Goal: Task Accomplishment & Management: Manage account settings

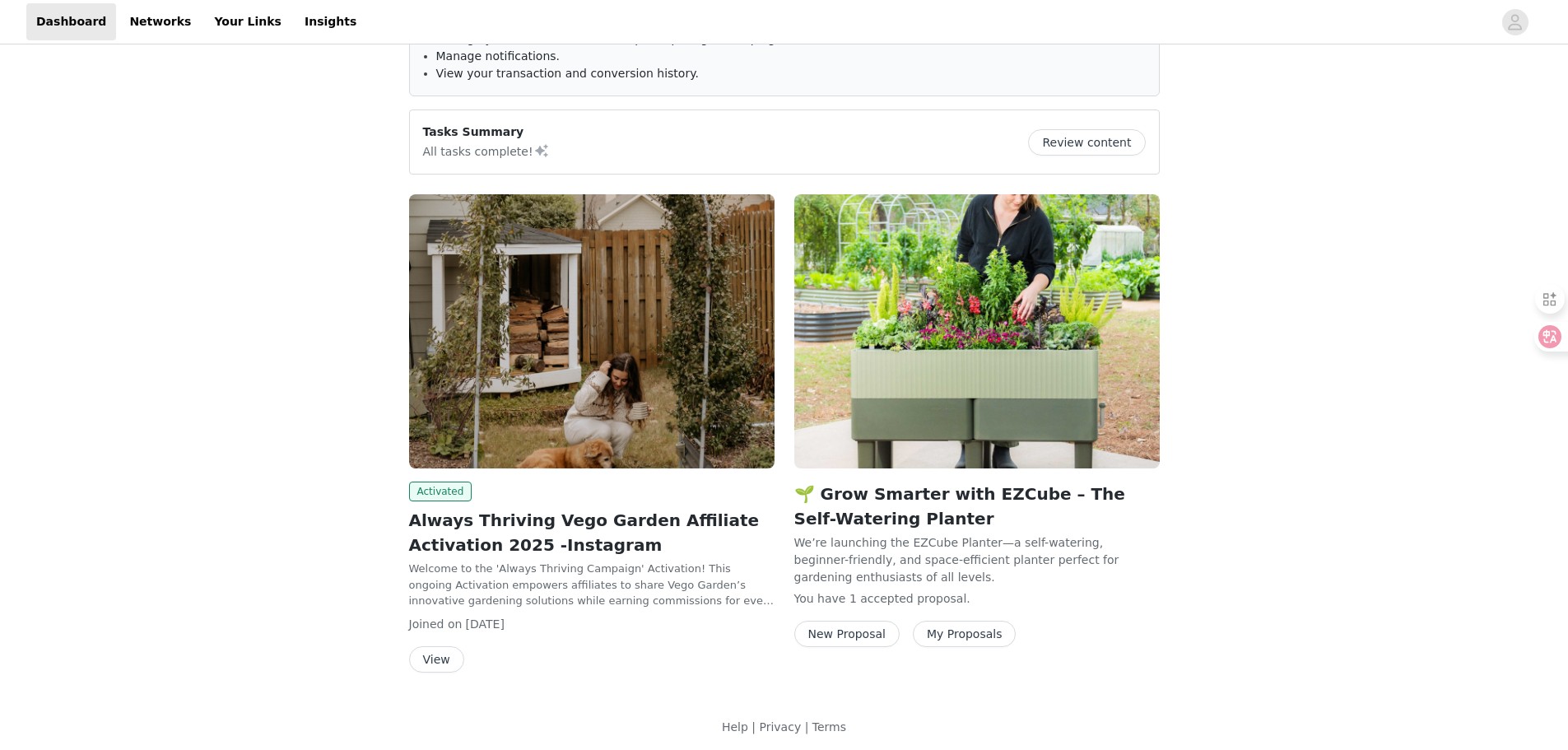
scroll to position [137, 0]
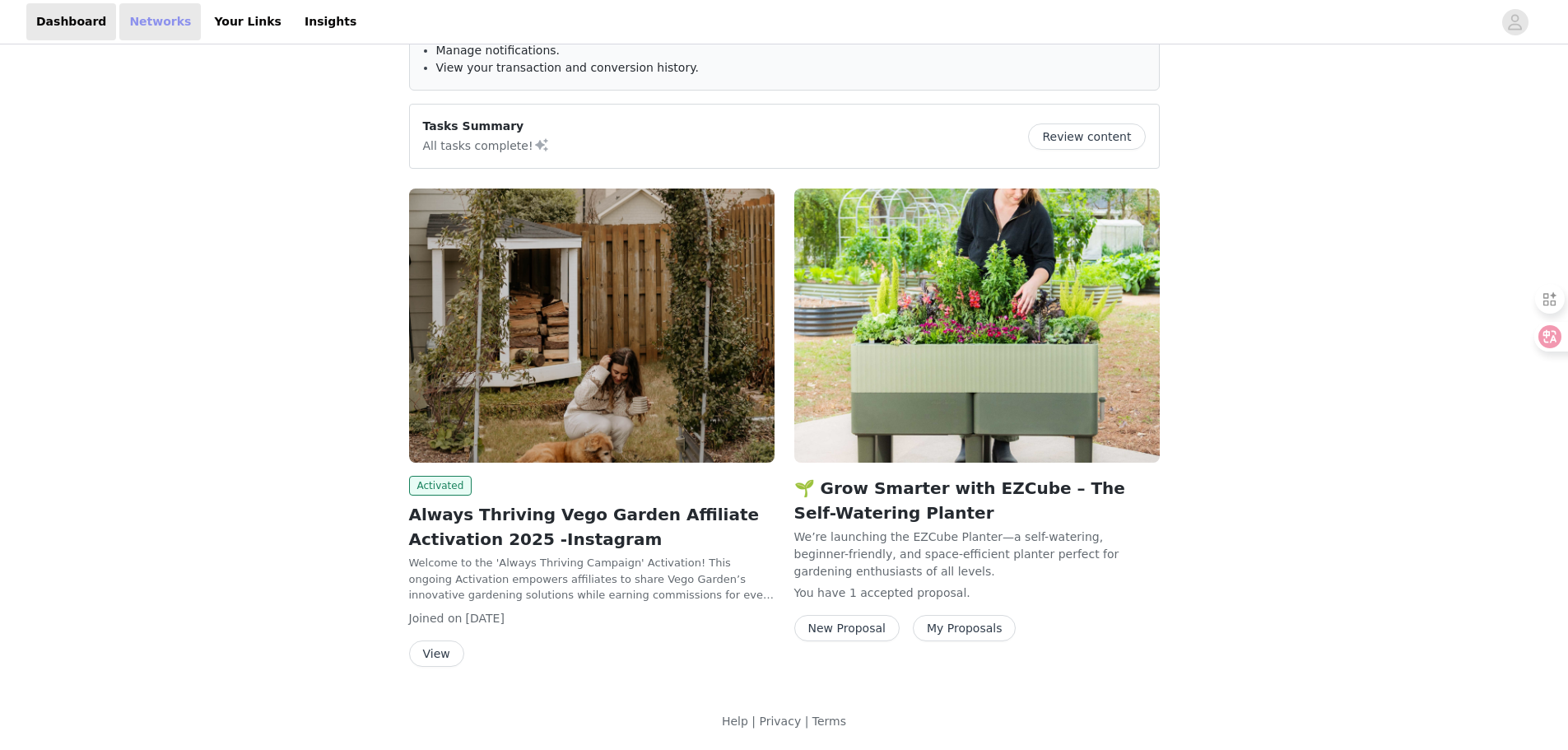
click at [156, 28] on link "Networks" at bounding box center [160, 21] width 82 height 37
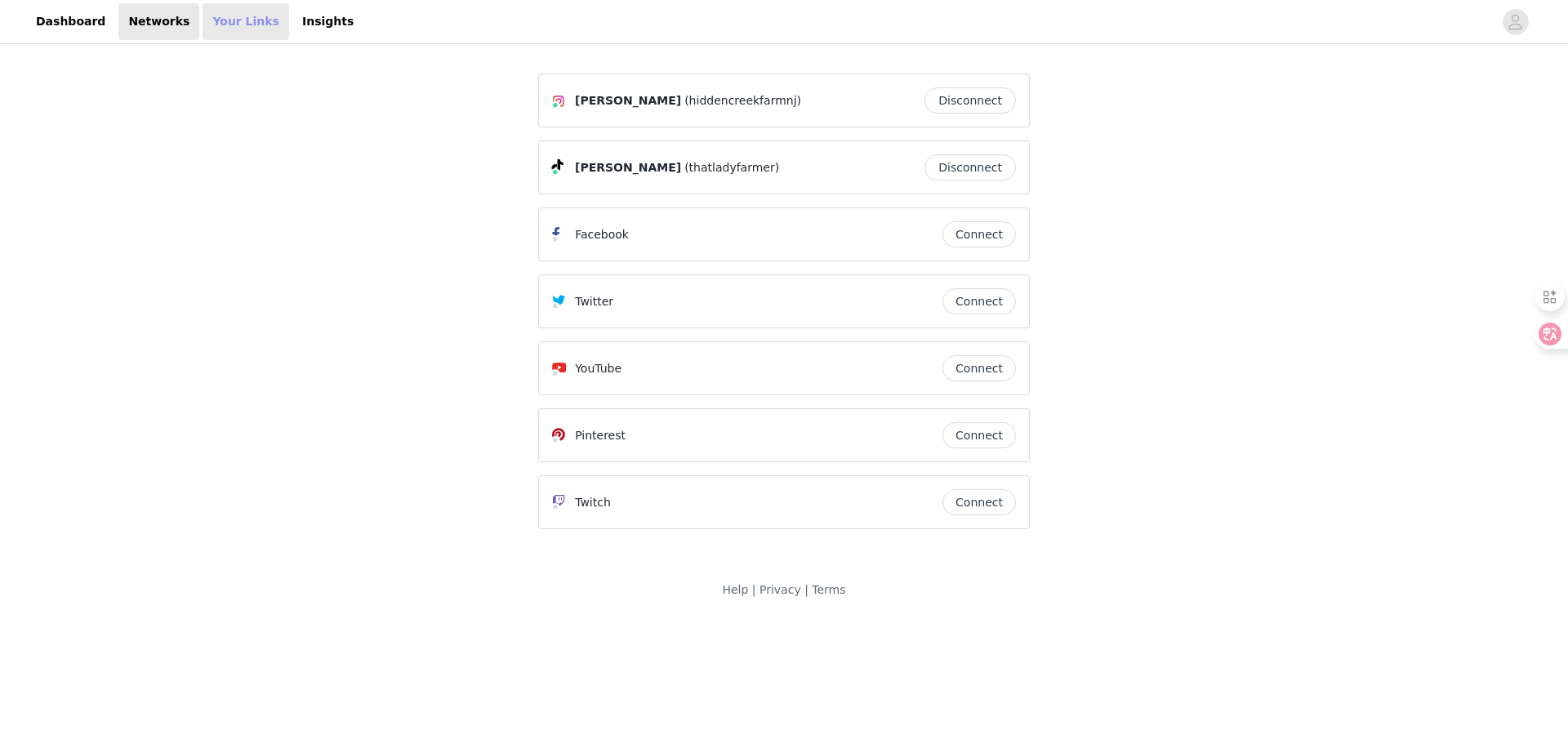
click at [232, 27] on link "Your Links" at bounding box center [245, 21] width 87 height 37
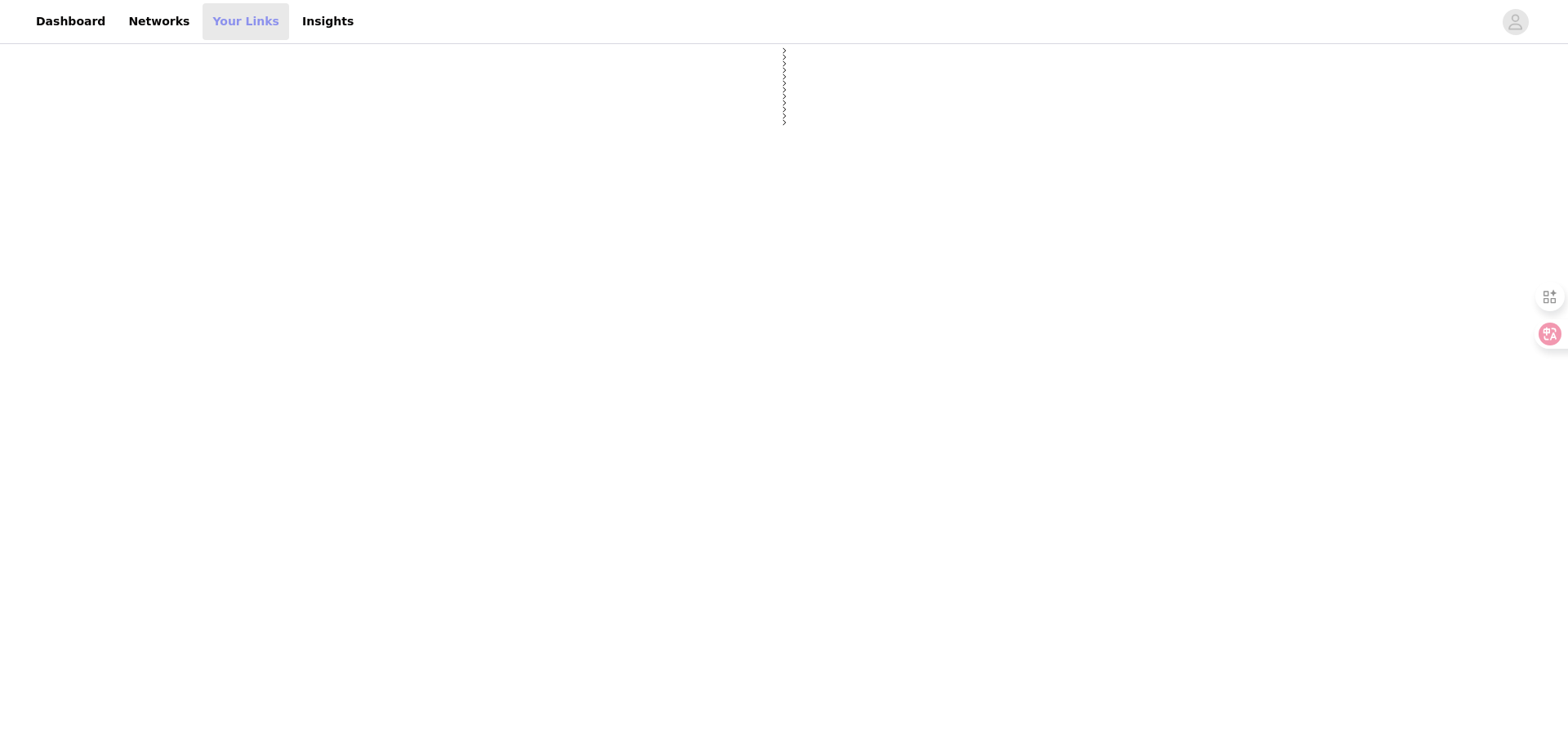
select select "12"
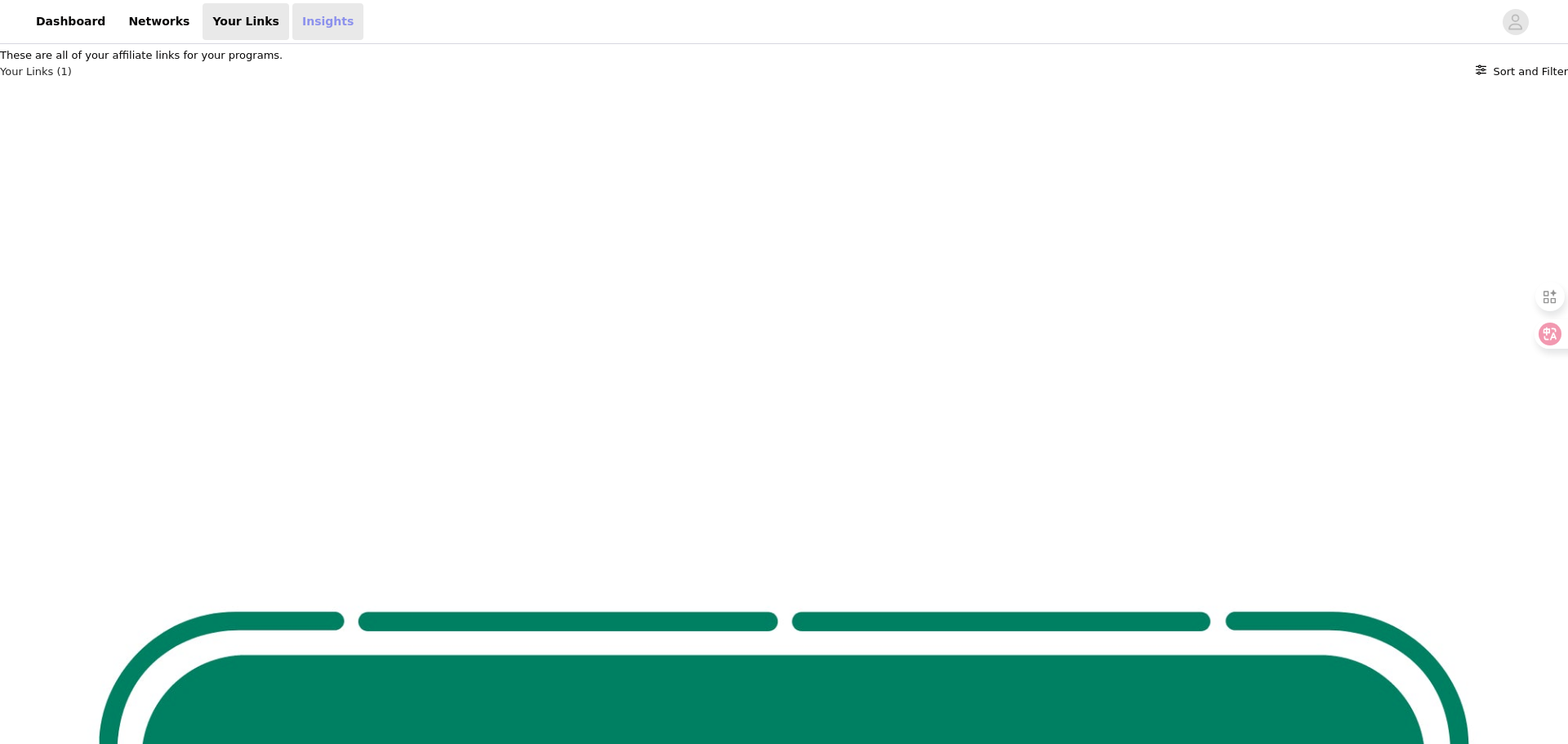
click at [308, 34] on link "Insights" at bounding box center [328, 21] width 71 height 37
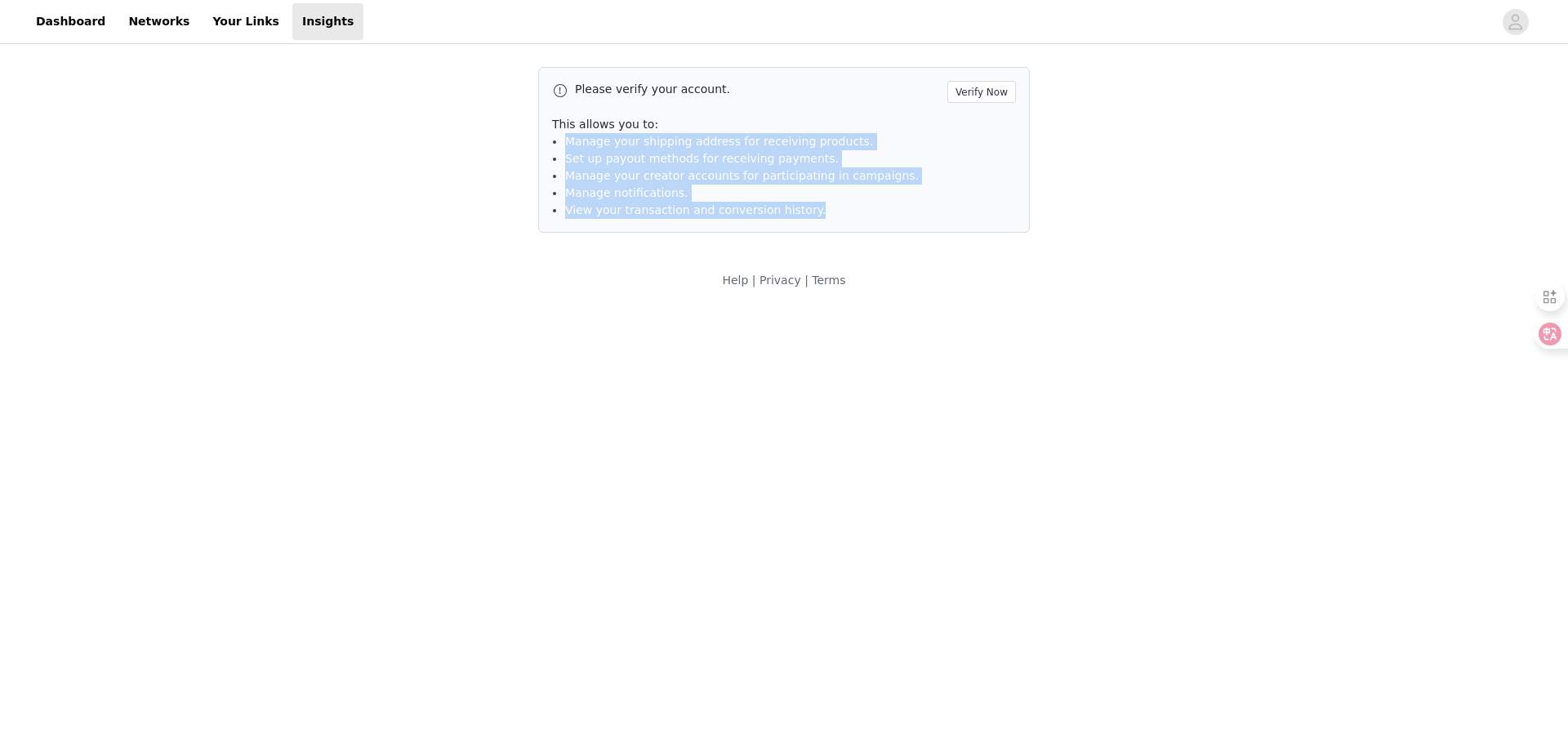
drag, startPoint x: 558, startPoint y: 137, endPoint x: 766, endPoint y: 189, distance: 214.4
click at [842, 221] on div "Please verify your account. Verify Now This allows you to: Manage your shipping…" at bounding box center [784, 150] width 492 height 166
click at [674, 164] on span "Set up payout methods for receiving payments." at bounding box center [702, 159] width 274 height 13
drag, startPoint x: 546, startPoint y: 121, endPoint x: 744, endPoint y: 192, distance: 210.3
click at [850, 223] on div "Please verify your account. Verify Now This allows you to: Manage your shipping…" at bounding box center [784, 150] width 492 height 166
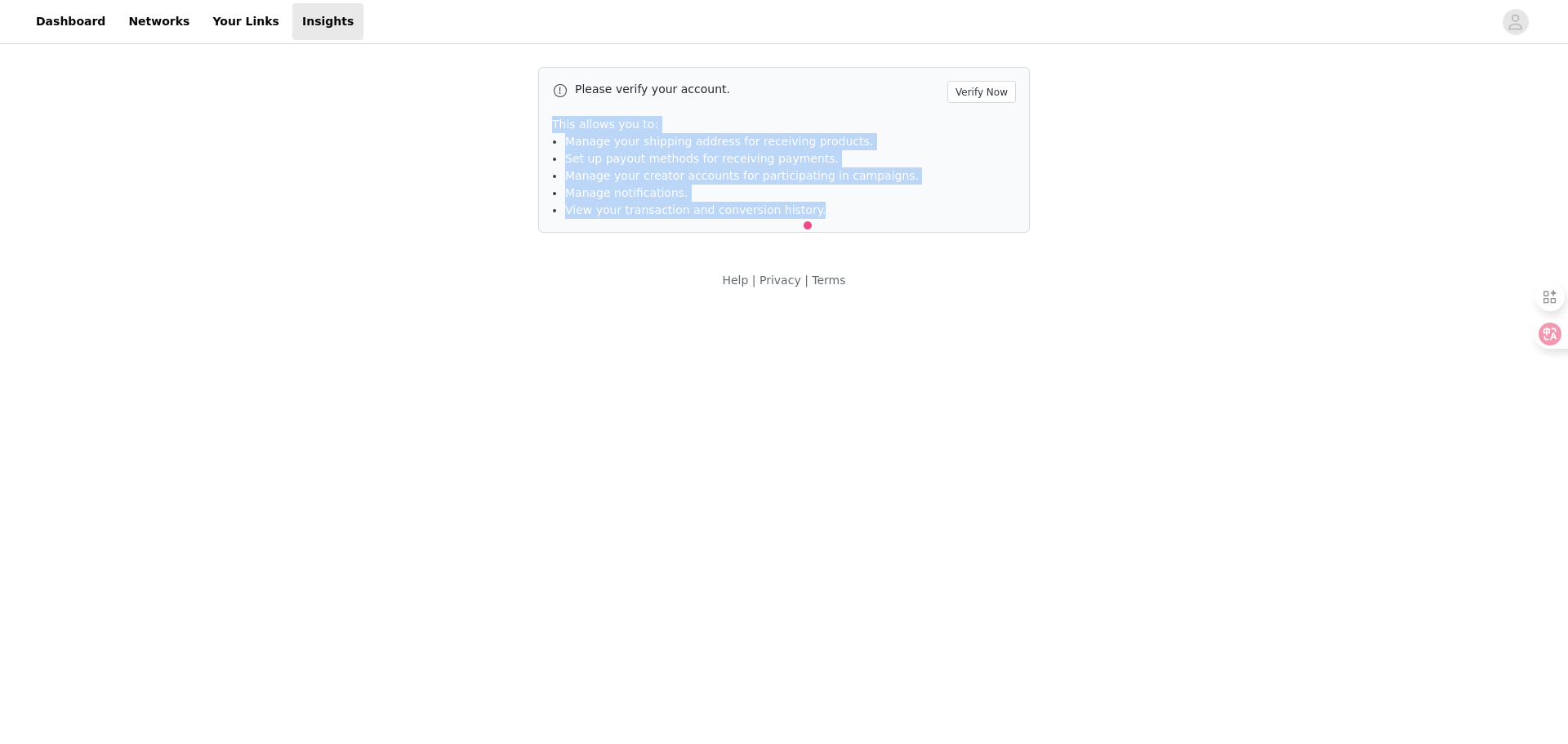
click at [635, 172] on span "Manage your creator accounts for participating in campaigns." at bounding box center [742, 176] width 354 height 13
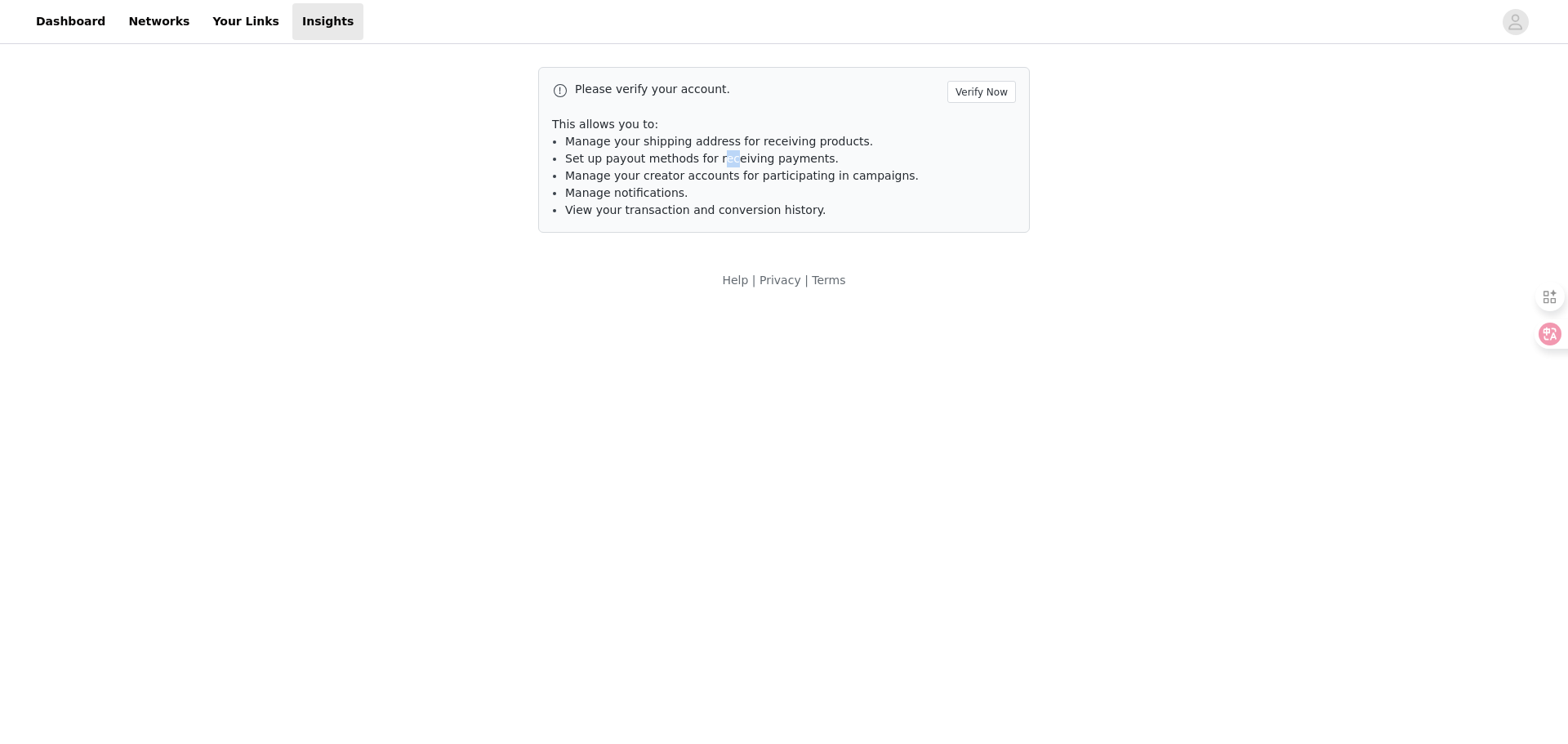
click at [736, 166] on li "Set up payout methods for receiving payments." at bounding box center [790, 159] width 451 height 17
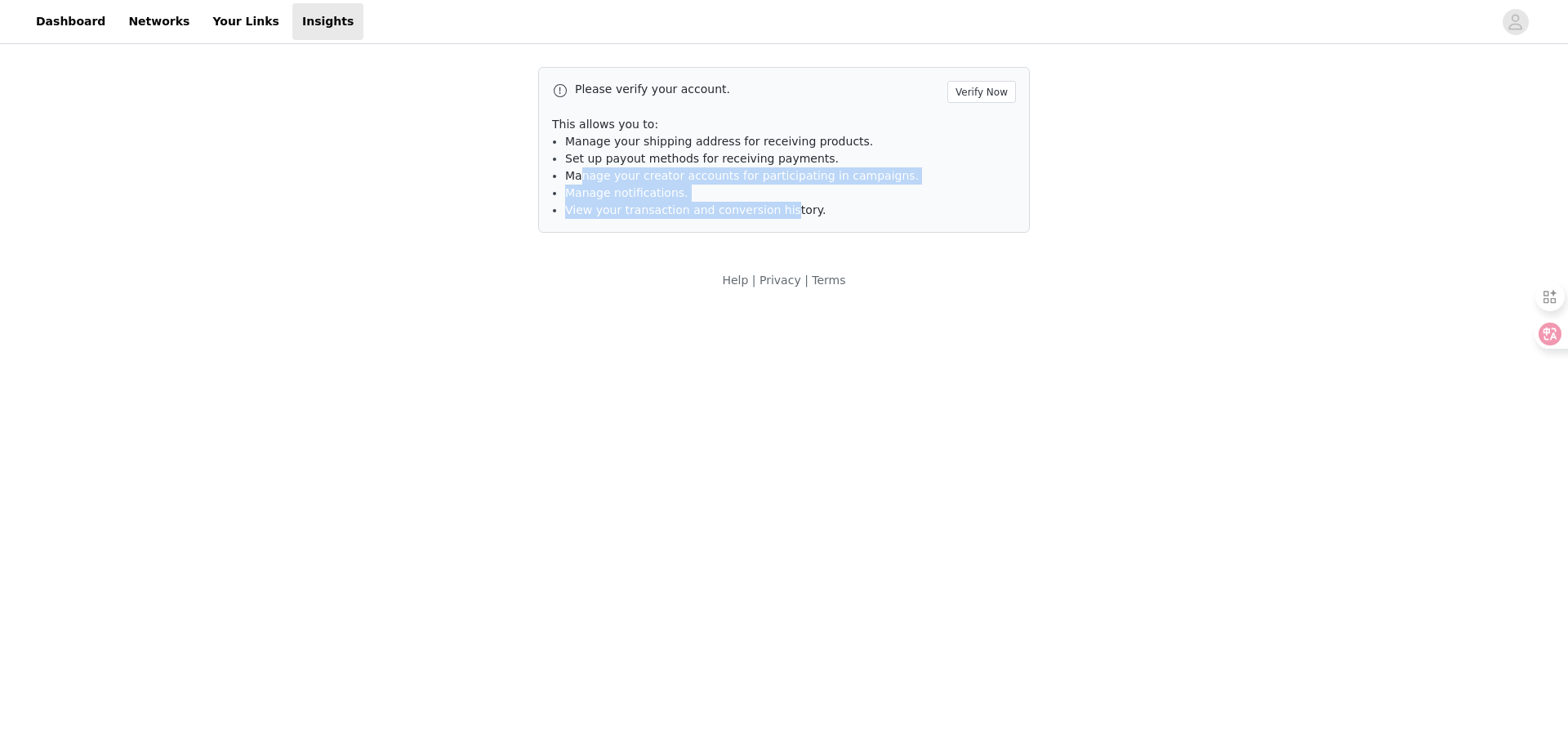
drag, startPoint x: 581, startPoint y: 182, endPoint x: 793, endPoint y: 235, distance: 218.5
click at [792, 235] on div "Please verify your account. Verify Now This allows you to: Manage your shipping…" at bounding box center [784, 150] width 531 height 205
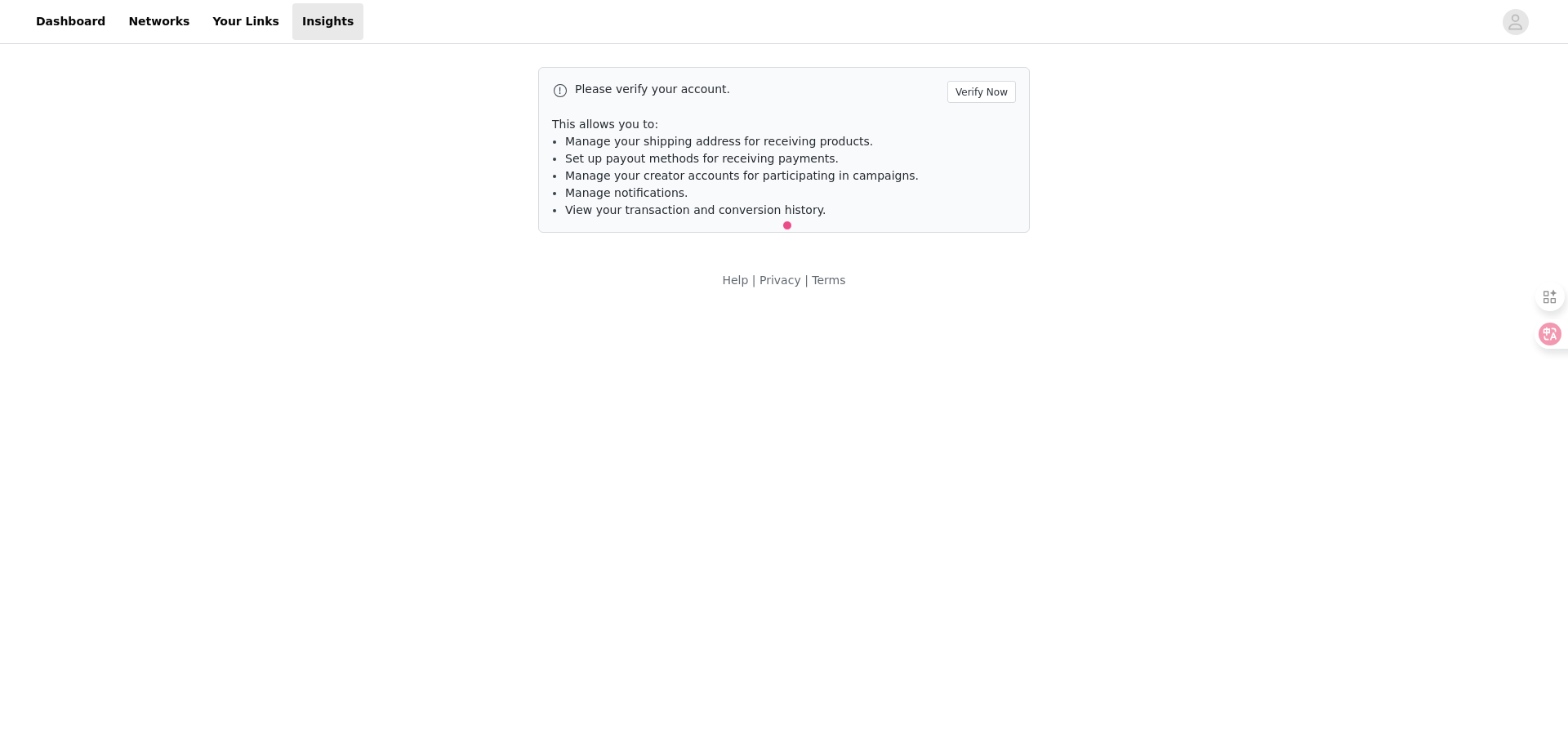
drag, startPoint x: 245, startPoint y: 133, endPoint x: 227, endPoint y: 115, distance: 25.5
click at [245, 127] on div "Please verify your account. Verify Now This allows you to: Manage your shipping…" at bounding box center [784, 178] width 1568 height 261
